Goal: Contribute content: Add original content to the website for others to see

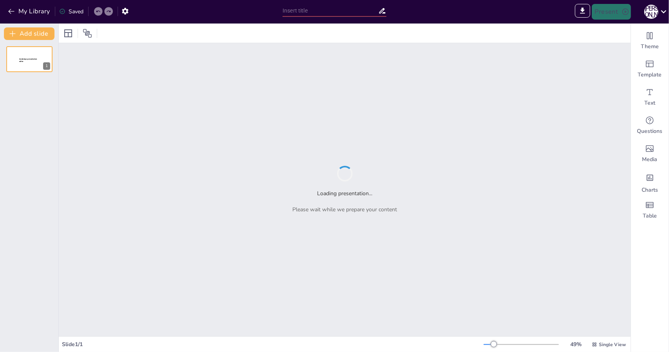
type input "Ethical Boundaries in Biotechnology: Exploring the Future of Human Intervention"
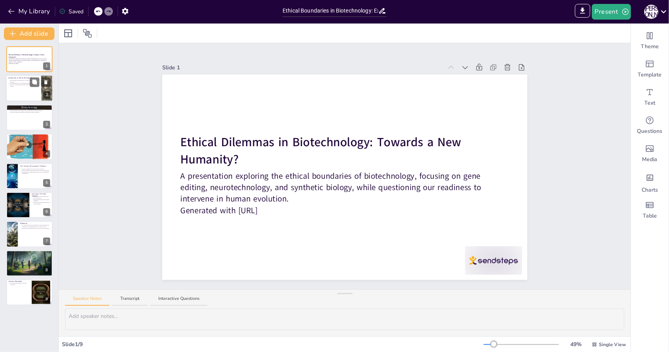
click at [18, 89] on div at bounding box center [29, 88] width 47 height 27
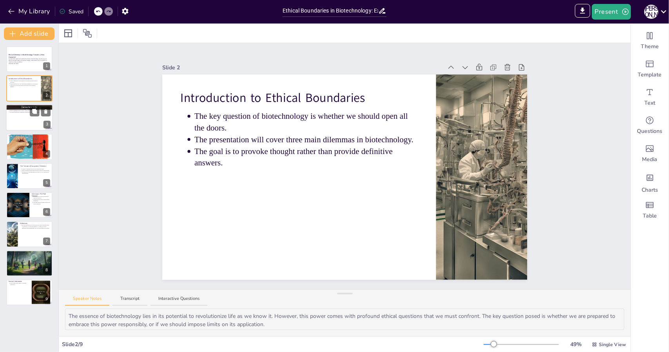
click at [23, 111] on p "The risk of unknown consequences from genetic editing is significant." at bounding box center [30, 112] width 41 height 2
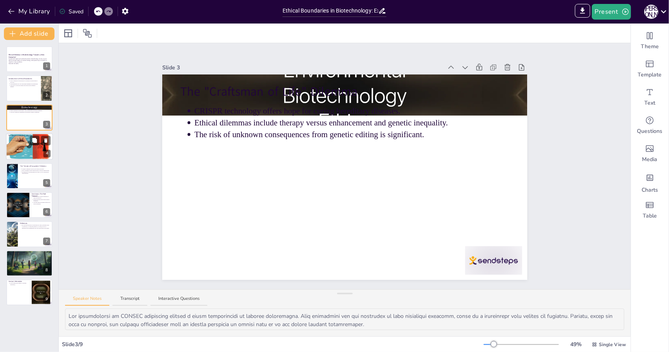
click at [26, 147] on div at bounding box center [29, 146] width 47 height 27
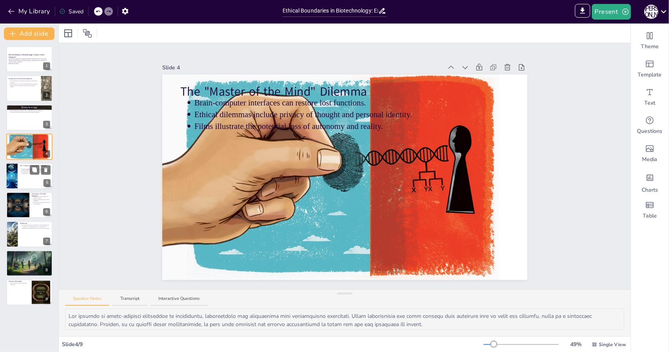
click at [22, 172] on p "The question of playing [DEMOGRAPHIC_DATA] raises moral responsibilities." at bounding box center [36, 172] width 29 height 3
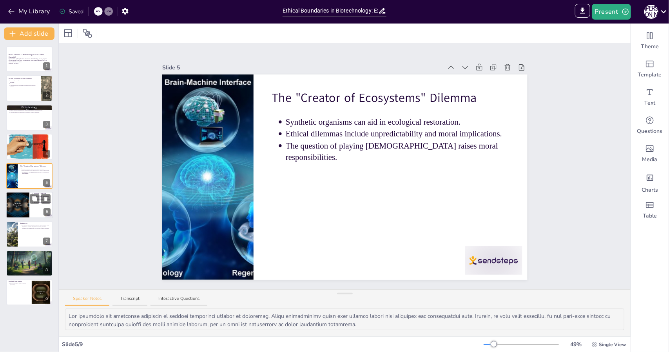
click at [23, 200] on div at bounding box center [17, 205] width 27 height 27
type textarea "As we navigate the complexities of biotechnology, the focus must shift from mer…"
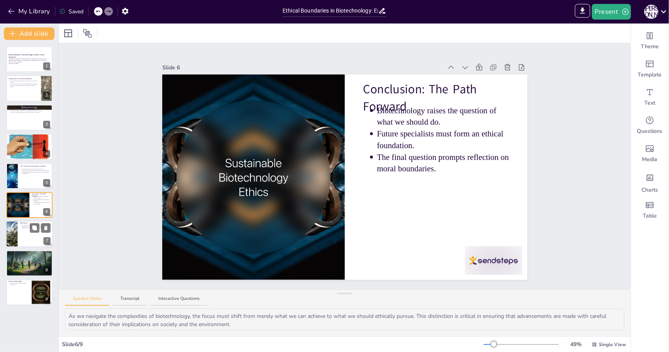
click at [14, 239] on div at bounding box center [11, 234] width 27 height 27
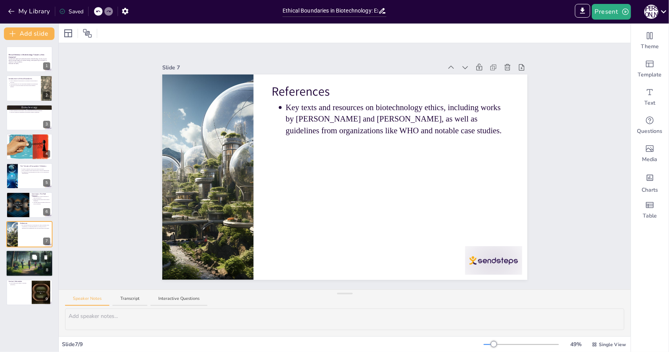
click at [16, 264] on div at bounding box center [29, 263] width 47 height 27
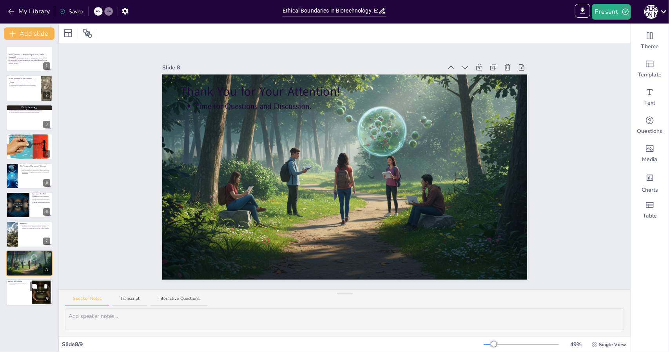
click at [24, 283] on p "[Your Name] [Your Email or LinkedIn (Optional)]" at bounding box center [20, 284] width 20 height 3
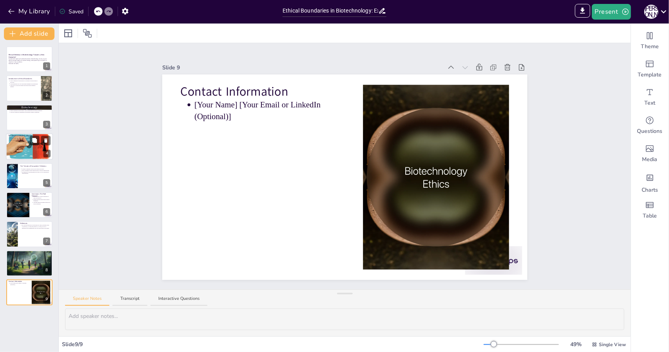
click at [15, 143] on div at bounding box center [29, 146] width 47 height 27
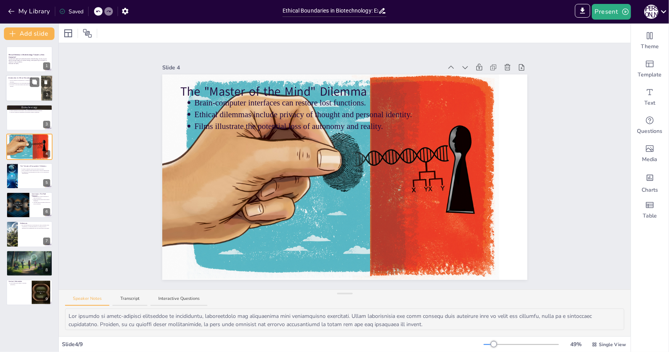
click at [24, 101] on div "Introduction to Ethical Boundaries The key question of biotechnology is whether…" at bounding box center [29, 88] width 47 height 27
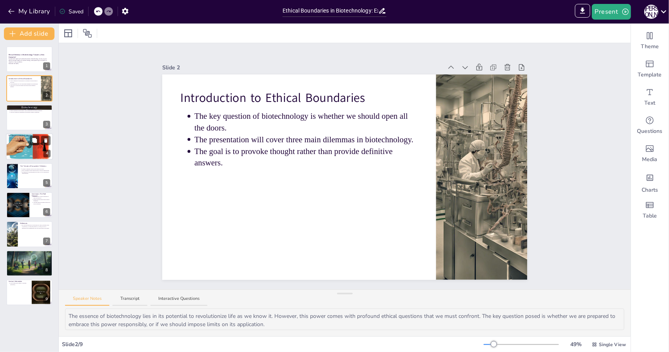
click at [15, 151] on div at bounding box center [29, 146] width 47 height 27
type textarea "The promise of brain-computer interfaces is significant, particularly for indiv…"
